Goal: Task Accomplishment & Management: Manage account settings

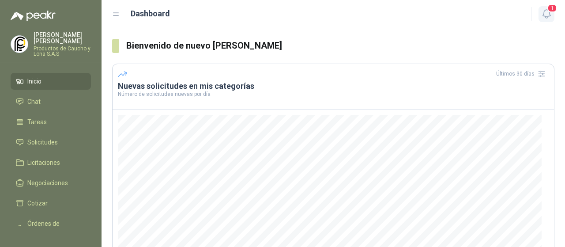
click at [546, 15] on icon "button" at bounding box center [546, 13] width 11 height 11
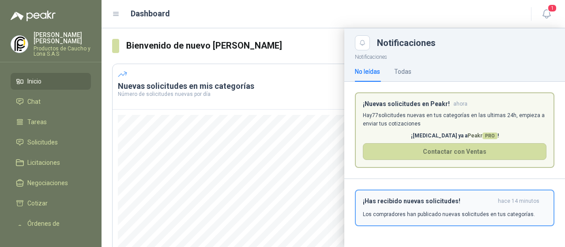
click at [430, 209] on div "¡Has recibido nuevas solicitudes! hace 14 minutos Los compradores han publicado…" at bounding box center [455, 207] width 184 height 21
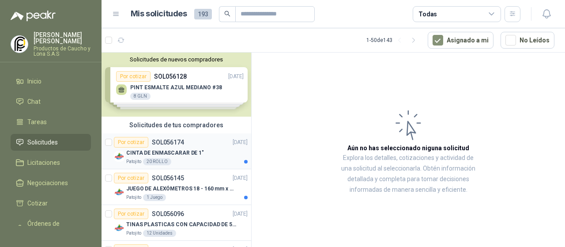
click at [178, 145] on p "SOL056174" at bounding box center [168, 142] width 32 height 6
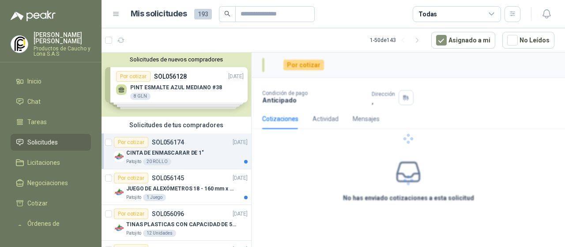
click at [178, 145] on p "SOL056174" at bounding box center [168, 142] width 32 height 6
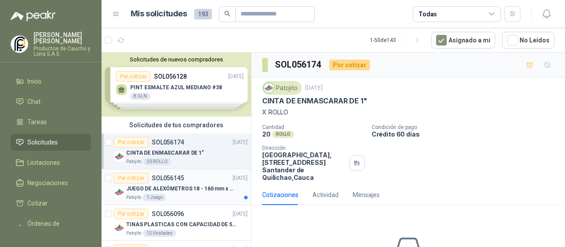
click at [190, 192] on div "JUEGO DE ALEXÓMETROS 18 - 160 mm x 0,01 mm 2824-S3" at bounding box center [186, 188] width 121 height 11
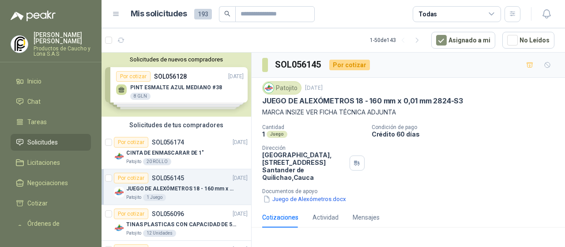
scroll to position [44, 0]
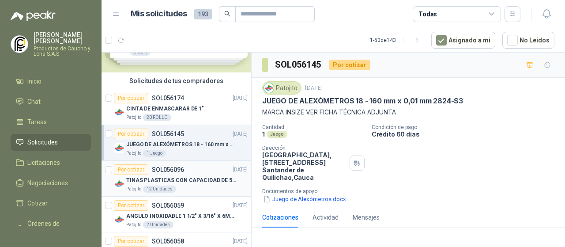
click at [202, 176] on p "TINAS PLASTICAS CON CAPACIDAD DE 50 KG" at bounding box center [181, 180] width 110 height 8
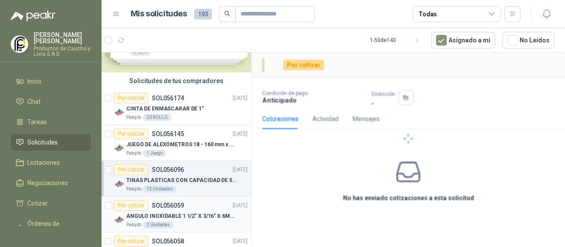
click at [212, 210] on div "ANGULO INOXIDABLE 1 1/2" X 3/16" X 6MTS" at bounding box center [186, 215] width 121 height 11
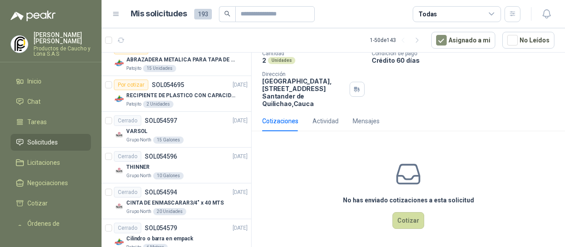
scroll to position [706, 0]
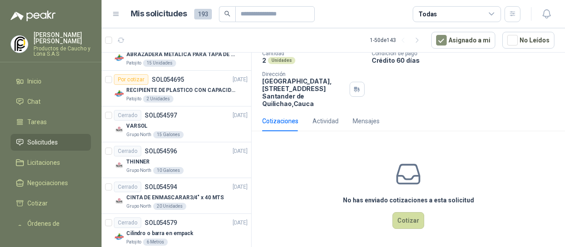
click at [36, 137] on span "Solicitudes" at bounding box center [42, 142] width 30 height 10
